Goal: Information Seeking & Learning: Learn about a topic

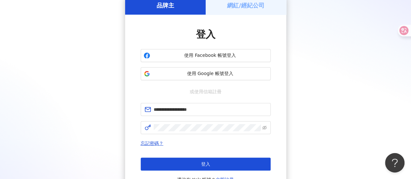
click button "登入" at bounding box center [206, 164] width 130 height 13
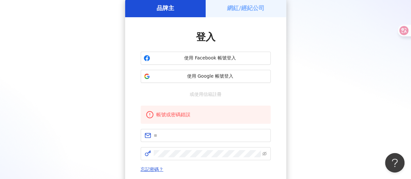
scroll to position [32, 0]
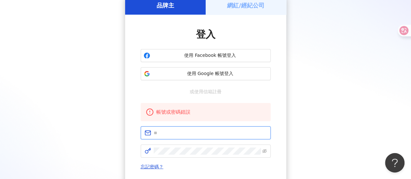
click at [233, 134] on input "text" at bounding box center [210, 132] width 113 height 7
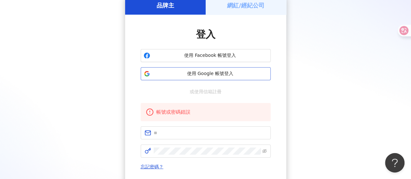
click at [176, 72] on span "使用 Google 帳號登入" at bounding box center [210, 73] width 115 height 6
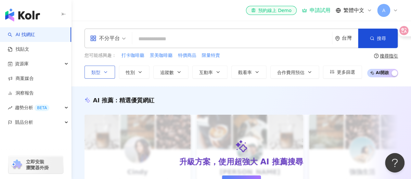
click at [97, 75] on button "類型" at bounding box center [99, 72] width 31 height 13
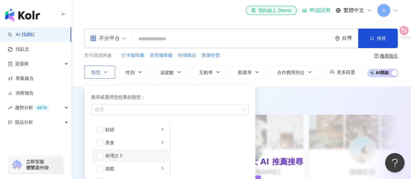
scroll to position [97, 0]
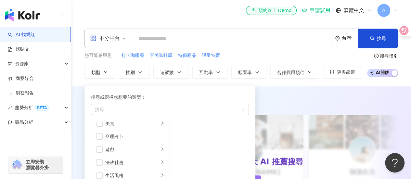
click at [148, 37] on input "search" at bounding box center [232, 39] width 195 height 12
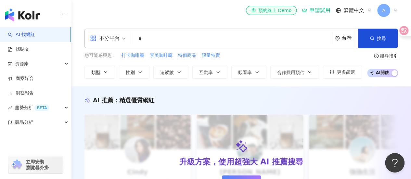
type input "*"
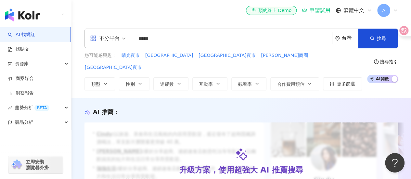
type input "*****"
click at [338, 39] on icon "environment" at bounding box center [337, 38] width 5 height 5
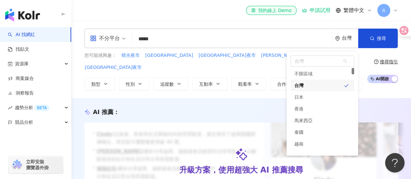
click at [209, 24] on div "不分平台 ***** 台灣 台灣 unlimit tw jp 不限區域 台灣 日本 香港 馬來西亞 泰國 越南 新加坡 搜尋 loading 搜尋名稱、敘述、…" at bounding box center [240, 59] width 339 height 77
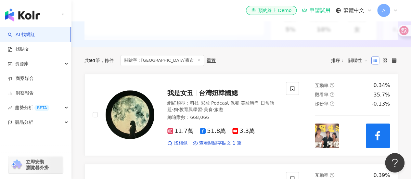
scroll to position [162, 0]
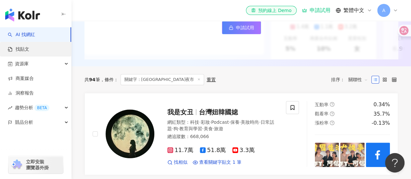
click at [23, 46] on link "找貼文" at bounding box center [18, 49] width 21 height 6
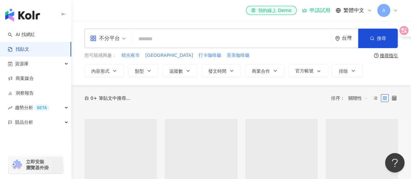
click at [181, 40] on input "search" at bounding box center [232, 39] width 195 height 14
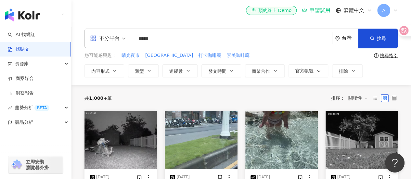
type input "*****"
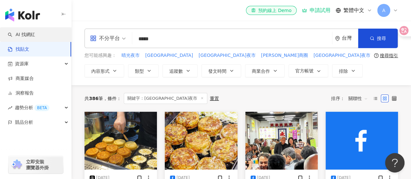
click at [31, 37] on link "AI 找網紅" at bounding box center [21, 35] width 27 height 6
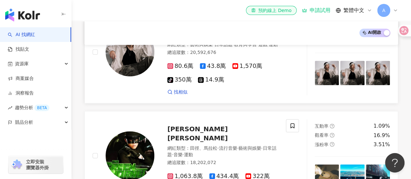
scroll to position [98, 0]
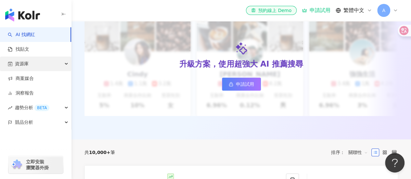
click at [60, 61] on div "資源庫" at bounding box center [35, 64] width 71 height 15
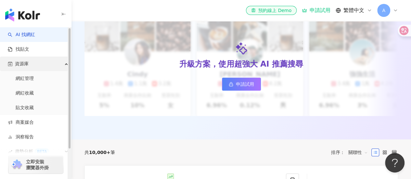
click at [60, 61] on div "資源庫" at bounding box center [35, 64] width 71 height 15
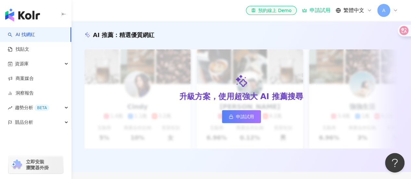
scroll to position [0, 0]
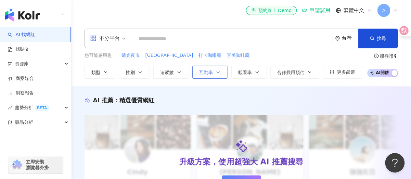
click at [210, 72] on span "互動率" at bounding box center [206, 72] width 14 height 5
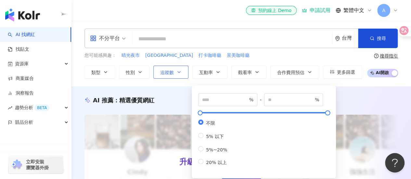
click at [181, 70] on button "追蹤數" at bounding box center [170, 72] width 35 height 13
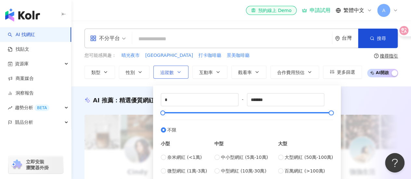
click at [181, 70] on button "追蹤數" at bounding box center [170, 72] width 35 height 13
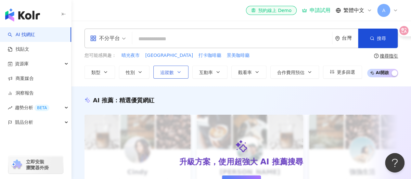
click at [181, 70] on button "追蹤數" at bounding box center [170, 72] width 35 height 13
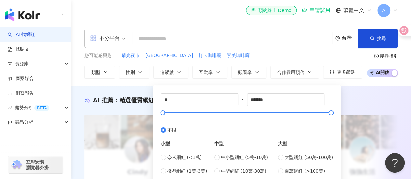
type input "*****"
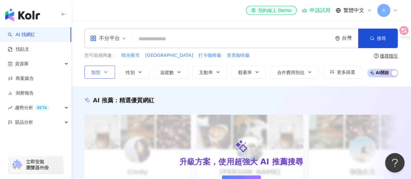
click at [101, 74] on button "類型" at bounding box center [99, 72] width 31 height 13
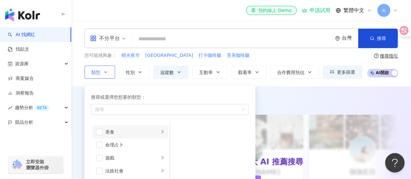
scroll to position [97, 0]
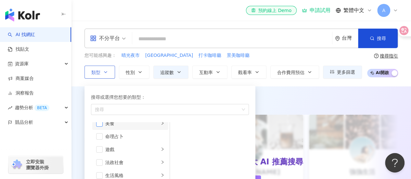
click at [100, 124] on span "button" at bounding box center [99, 123] width 6 height 6
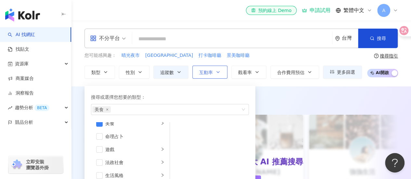
click at [214, 70] on button "互動率" at bounding box center [209, 72] width 35 height 13
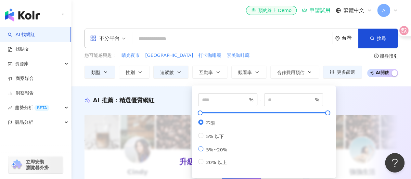
click at [215, 152] on span "5%~20%" at bounding box center [216, 149] width 26 height 5
type input "*"
type input "**"
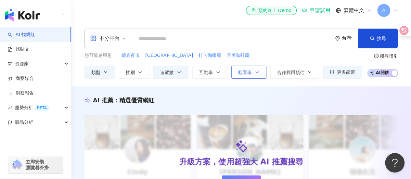
click at [253, 69] on button "觀看率" at bounding box center [248, 72] width 35 height 13
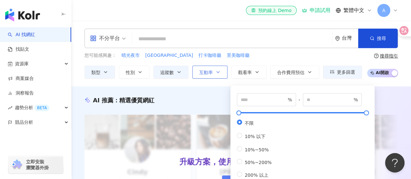
click at [219, 74] on icon "button" at bounding box center [217, 72] width 5 height 5
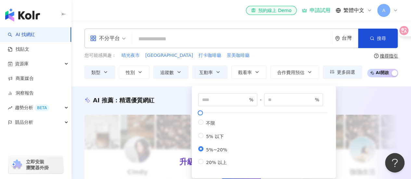
click at [327, 60] on div "您可能感興趣： 晴光夜市 龍山寺站 打卡咖啡廳 景美咖啡廳 類型 性別 追蹤數 互動率 觀看率 合作費用預估 更多篩選 * % - ** % 不限 5% 以下…" at bounding box center [222, 65] width 277 height 27
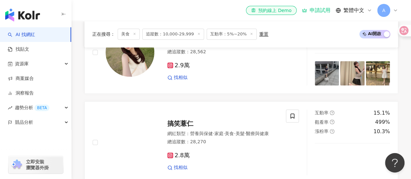
scroll to position [292, 0]
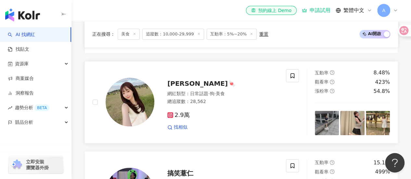
click at [175, 86] on span "郁雯🍬" at bounding box center [201, 84] width 69 height 8
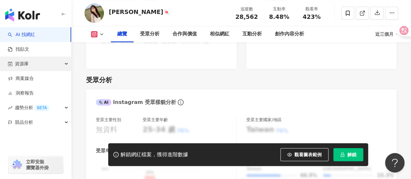
scroll to position [520, 0]
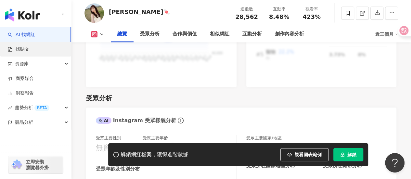
click at [29, 51] on link "找貼文" at bounding box center [18, 49] width 21 height 6
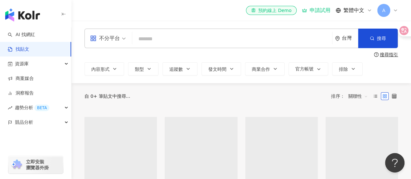
click at [194, 44] on input "search" at bounding box center [232, 39] width 195 height 14
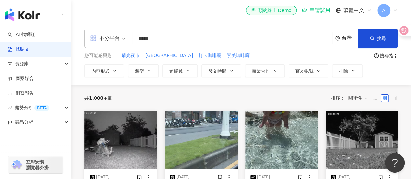
type input "*****"
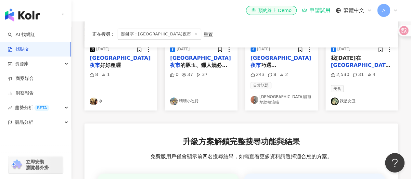
scroll to position [65, 0]
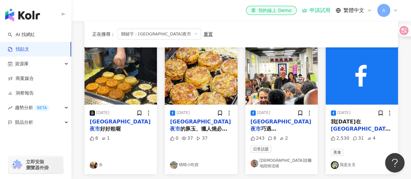
click at [189, 163] on link "晴晴小吃貨" at bounding box center [201, 165] width 62 height 8
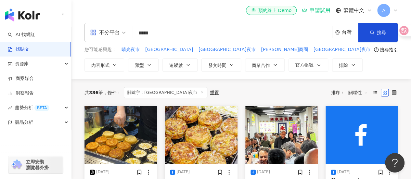
scroll to position [0, 0]
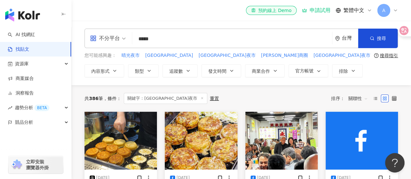
click at [217, 39] on input "*****" at bounding box center [232, 39] width 195 height 14
drag, startPoint x: 217, startPoint y: 39, endPoint x: 119, endPoint y: 30, distance: 98.8
click at [119, 30] on div "不分平台 通化街夜市 ***** 台灣 搜尋" at bounding box center [240, 38] width 313 height 19
click at [228, 70] on button "發文時間" at bounding box center [221, 70] width 40 height 13
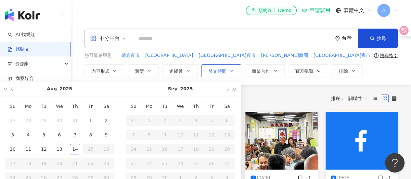
click at [228, 70] on button "發文時間" at bounding box center [221, 70] width 40 height 13
click at [307, 72] on span "官方帳號" at bounding box center [304, 70] width 18 height 5
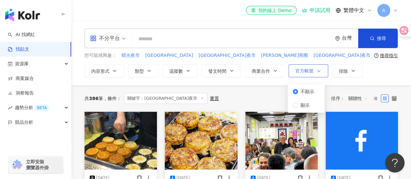
click at [307, 72] on span "官方帳號" at bounding box center [304, 70] width 18 height 5
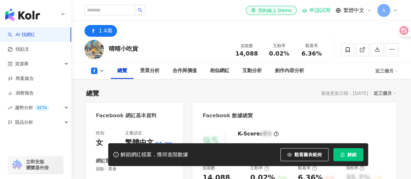
scroll to position [65, 0]
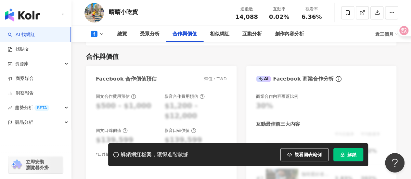
scroll to position [650, 0]
